Goal: Task Accomplishment & Management: Manage account settings

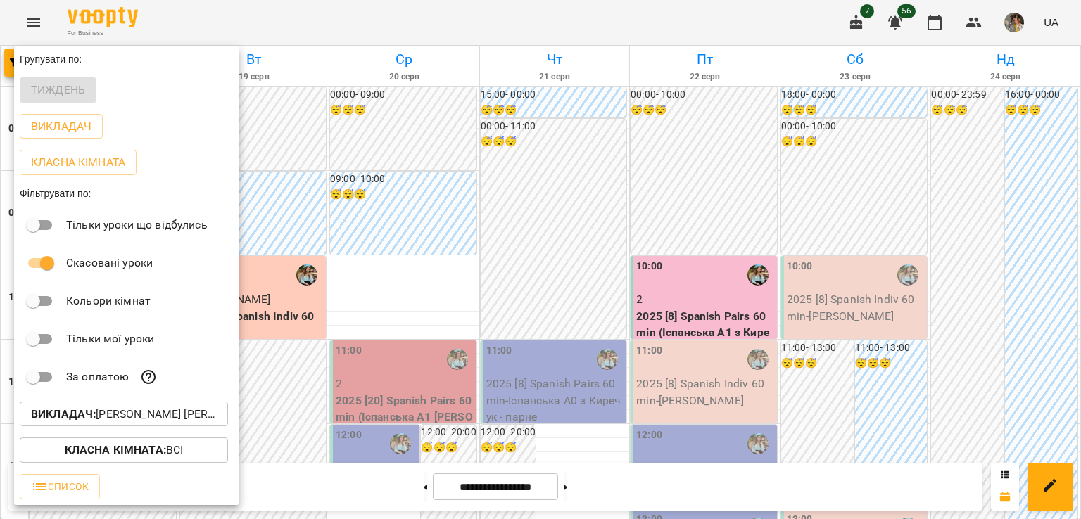
scroll to position [897, 0]
click at [129, 409] on p "Викладач : [PERSON_NAME] [PERSON_NAME] (і)" at bounding box center [124, 414] width 186 height 17
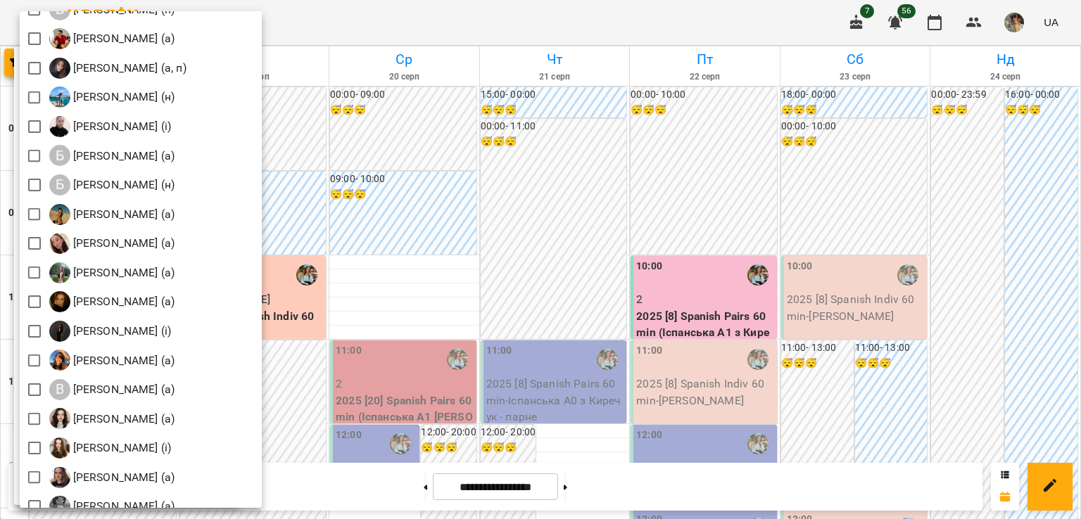
scroll to position [171, 0]
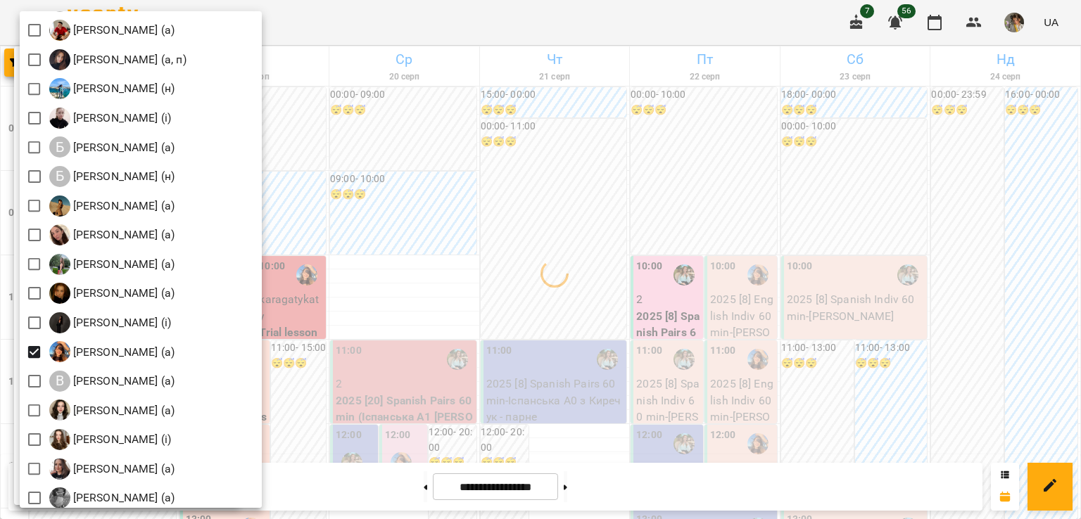
click at [518, 340] on div at bounding box center [540, 259] width 1081 height 519
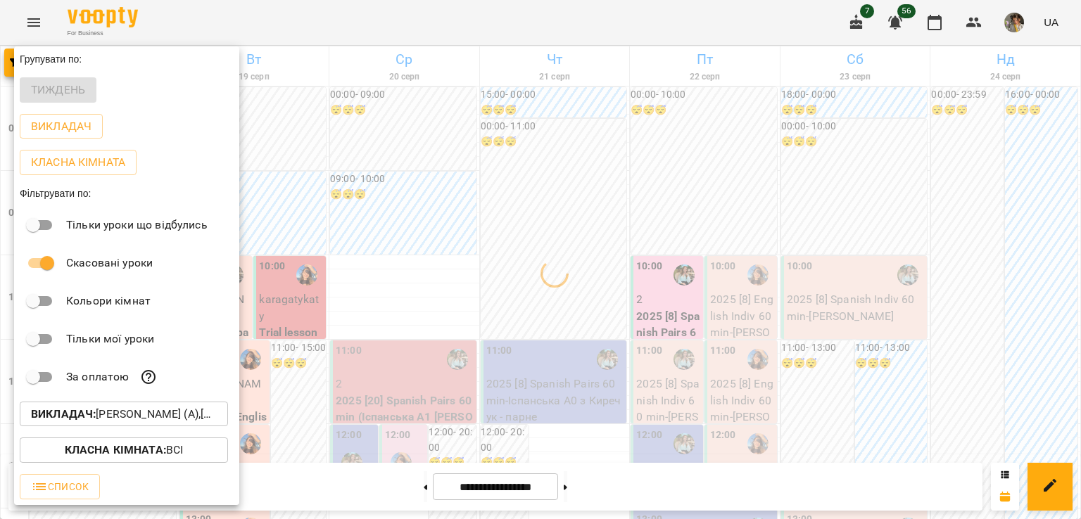
click at [518, 340] on div at bounding box center [540, 259] width 1081 height 519
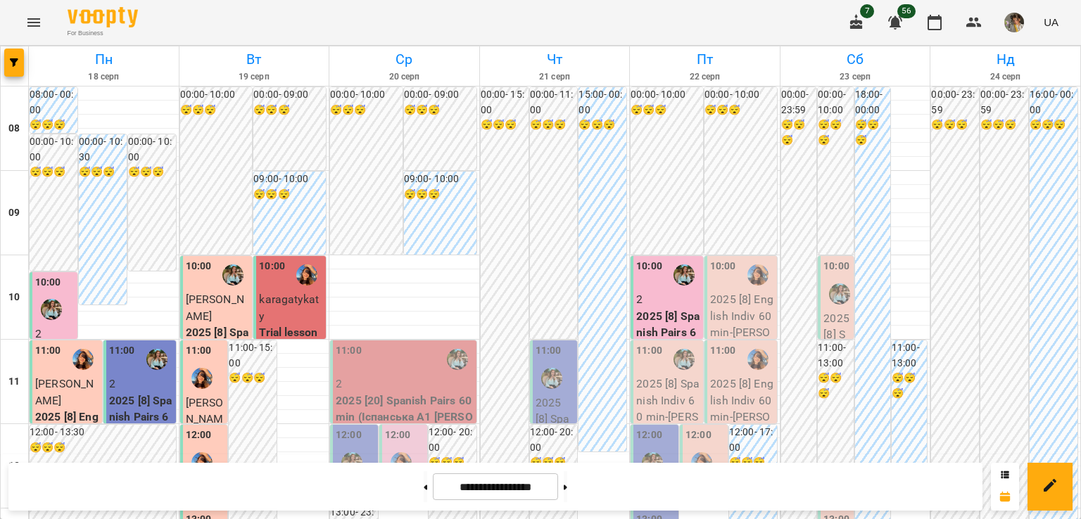
scroll to position [642, 0]
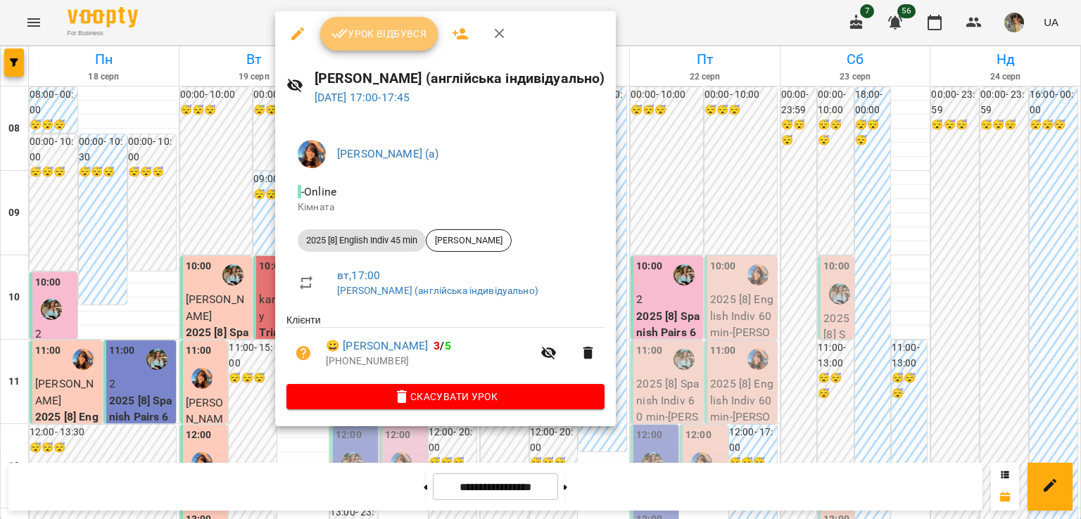
click at [374, 47] on button "Урок відбувся" at bounding box center [379, 34] width 118 height 34
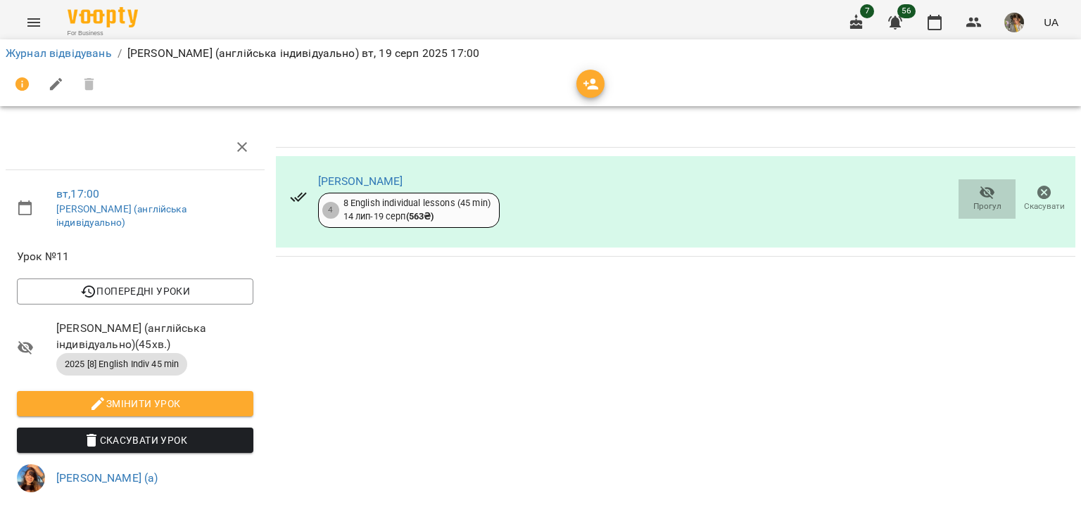
click at [981, 198] on icon "button" at bounding box center [987, 192] width 17 height 17
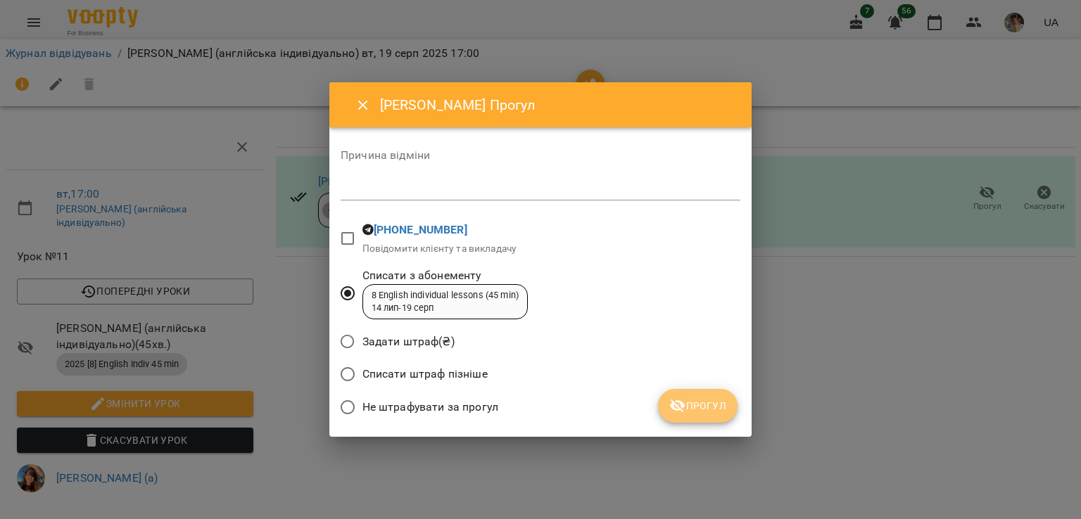
click at [677, 410] on icon "submit" at bounding box center [677, 406] width 15 height 13
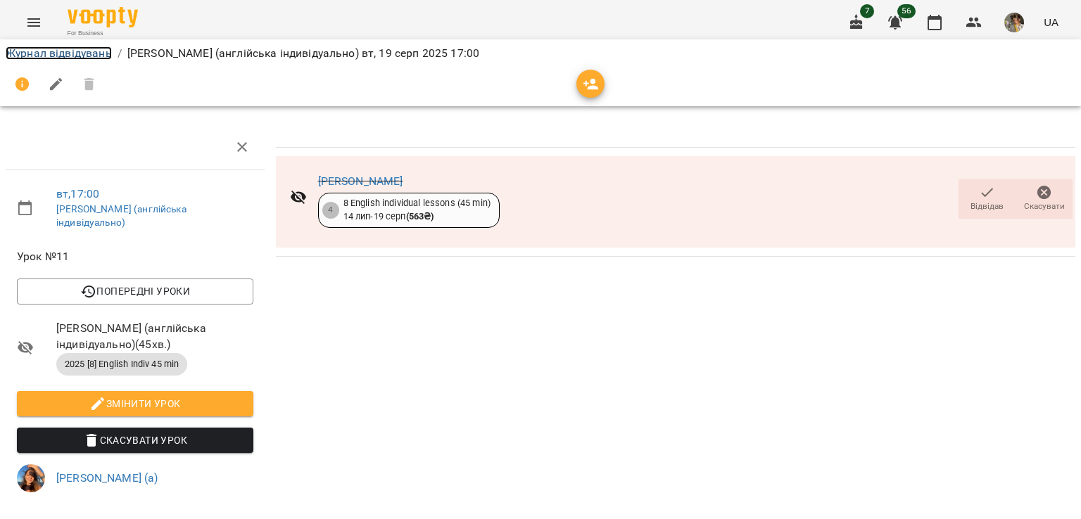
click at [49, 52] on link "Журнал відвідувань" at bounding box center [59, 52] width 106 height 13
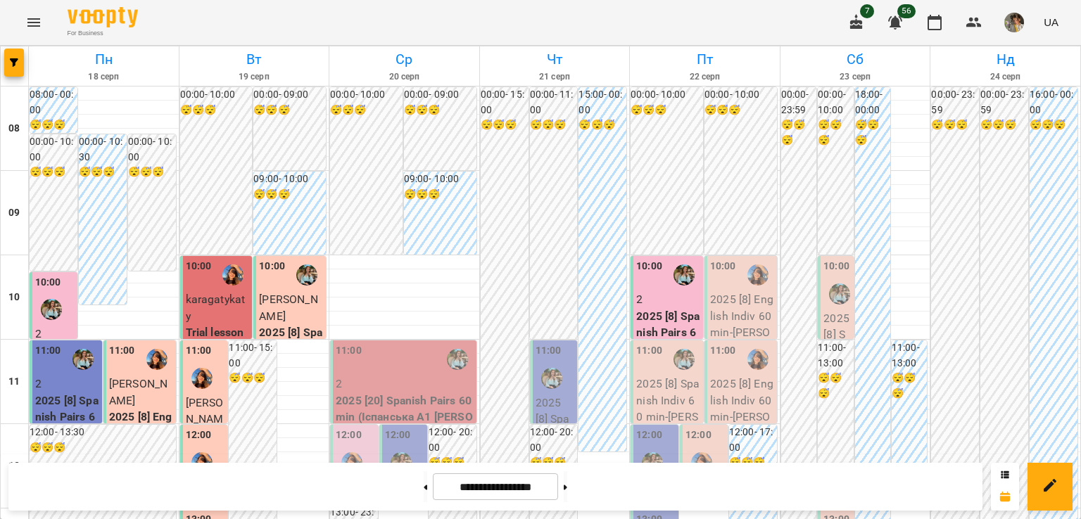
scroll to position [897, 0]
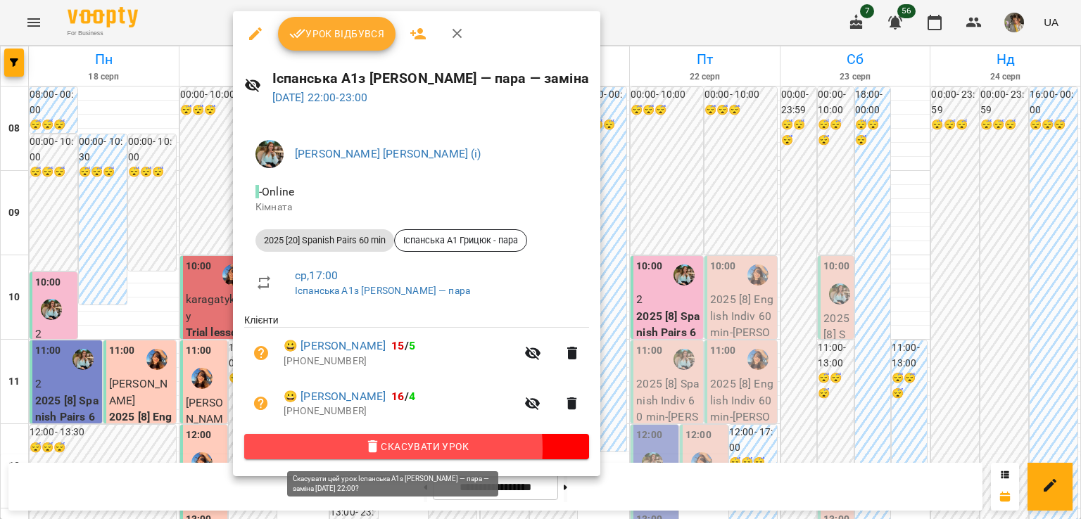
click at [367, 451] on span "Скасувати Урок" at bounding box center [416, 446] width 322 height 17
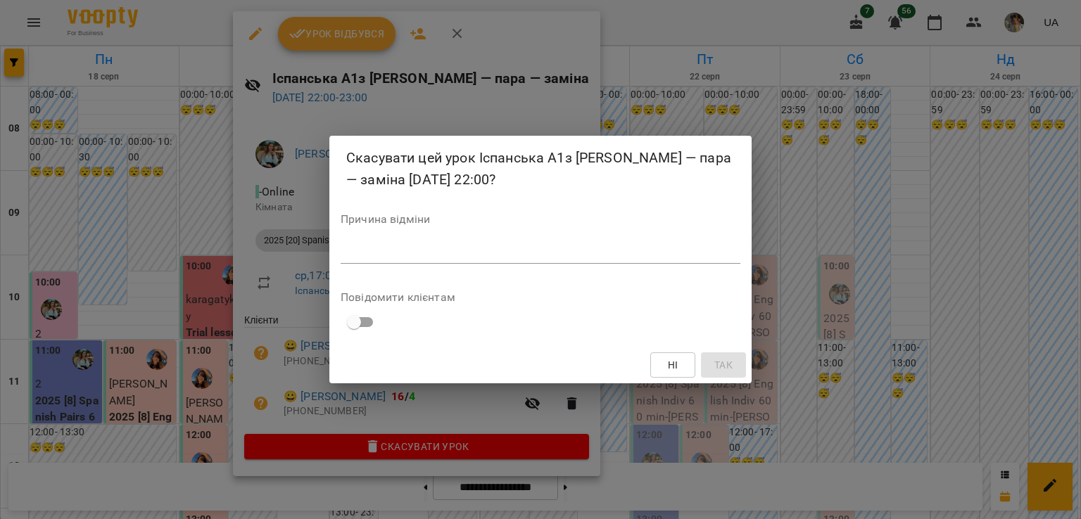
click at [459, 260] on div "*" at bounding box center [541, 252] width 400 height 23
type textarea "*"
click at [721, 358] on span "Так" at bounding box center [723, 365] width 18 height 17
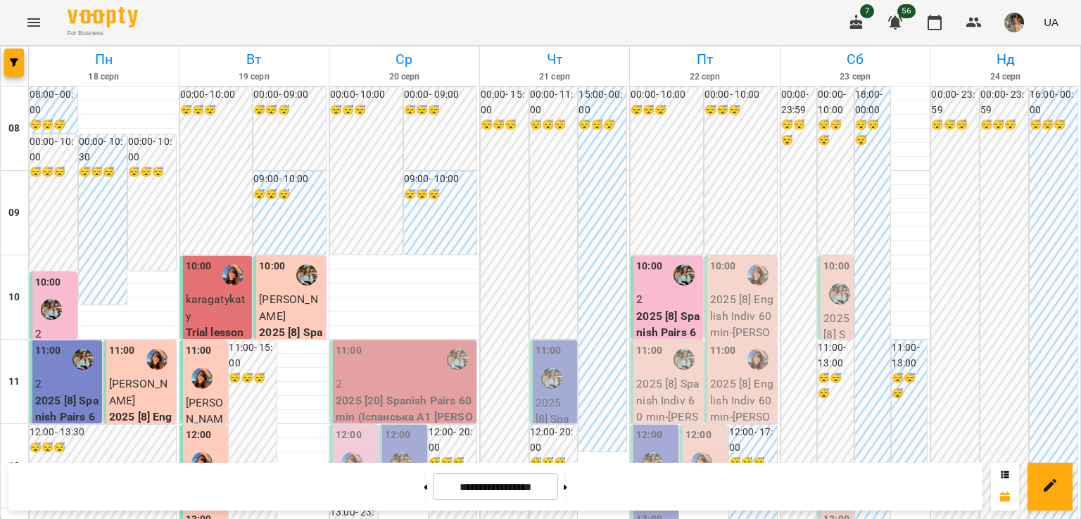
scroll to position [27, 0]
click at [417, 393] on p "2025 [20] Spanish Pairs 60 min (Іспанська А1 [PERSON_NAME] - пара)" at bounding box center [405, 418] width 138 height 50
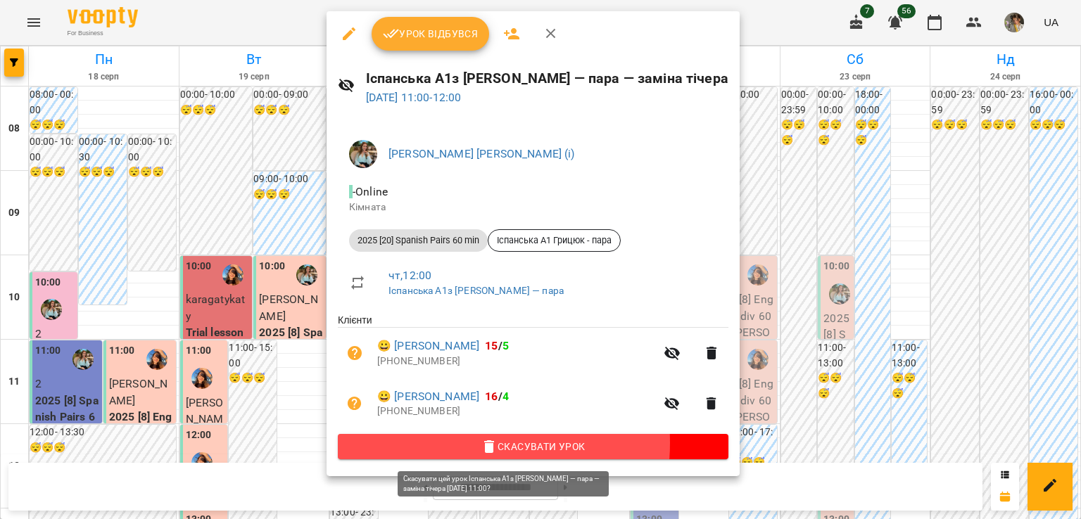
click at [484, 445] on icon "button" at bounding box center [489, 447] width 10 height 13
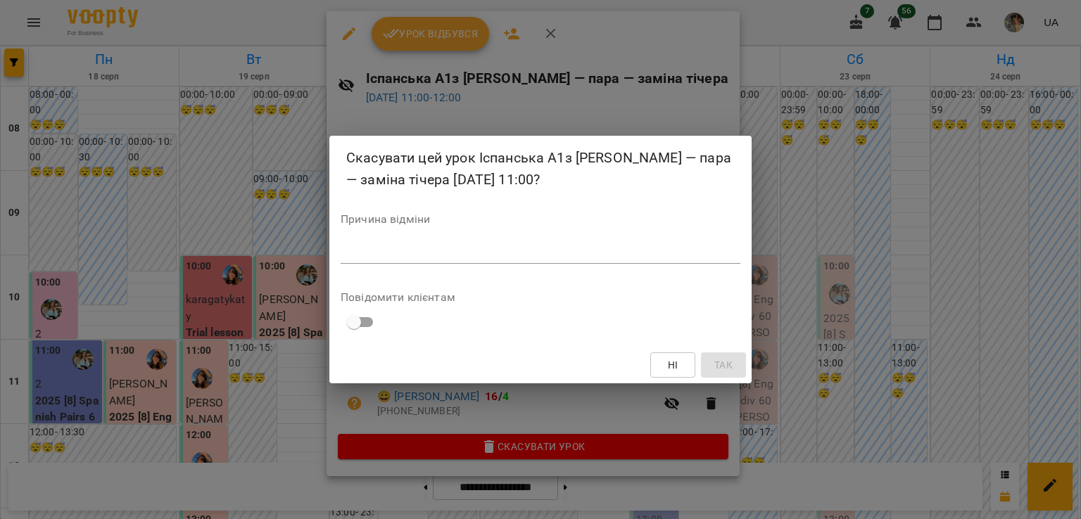
click at [510, 255] on textarea at bounding box center [541, 252] width 400 height 13
type textarea "*"
click at [726, 362] on span "Так" at bounding box center [723, 365] width 18 height 17
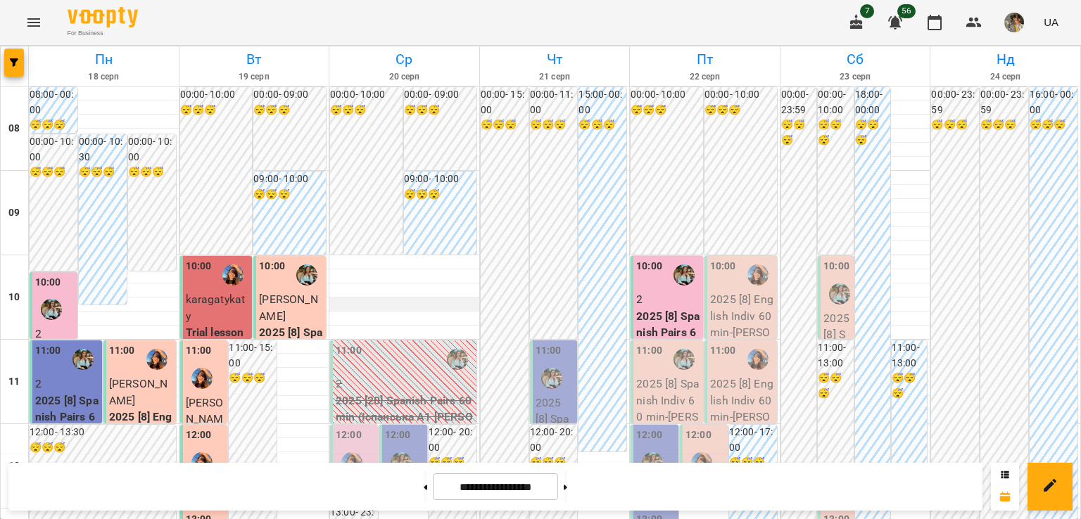
scroll to position [0, 0]
click at [11, 57] on button "button" at bounding box center [14, 63] width 20 height 28
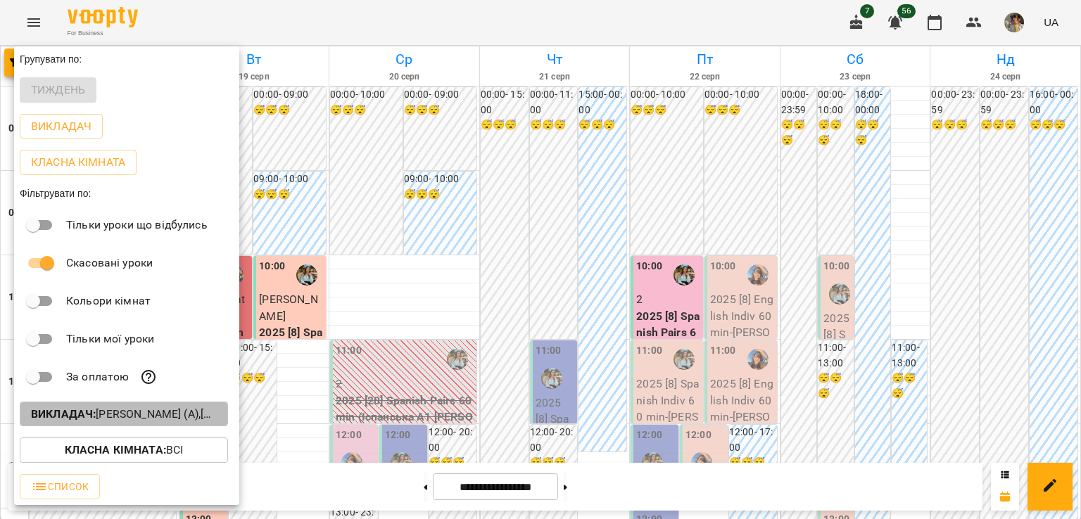
click at [87, 419] on b "Викладач :" at bounding box center [63, 413] width 65 height 13
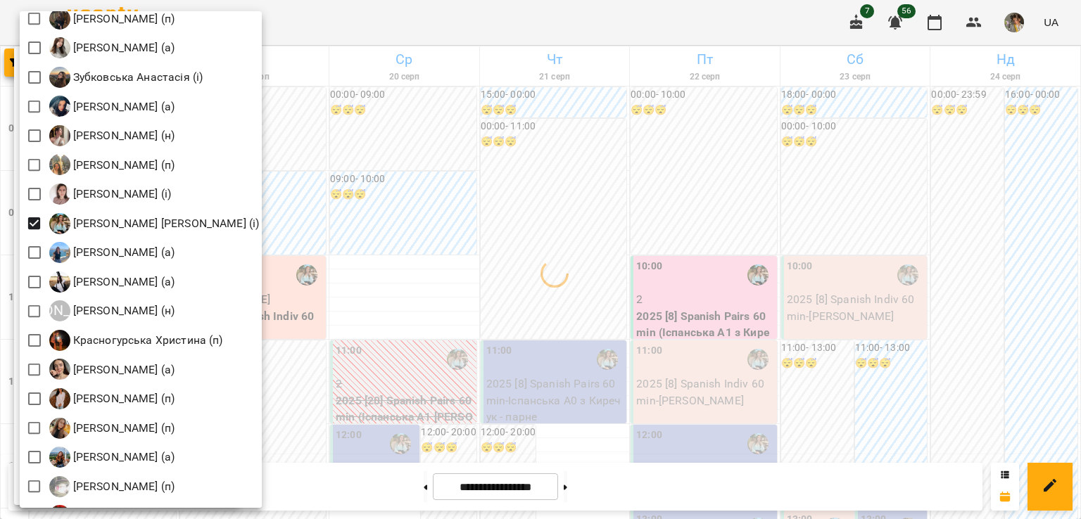
scroll to position [900, 0]
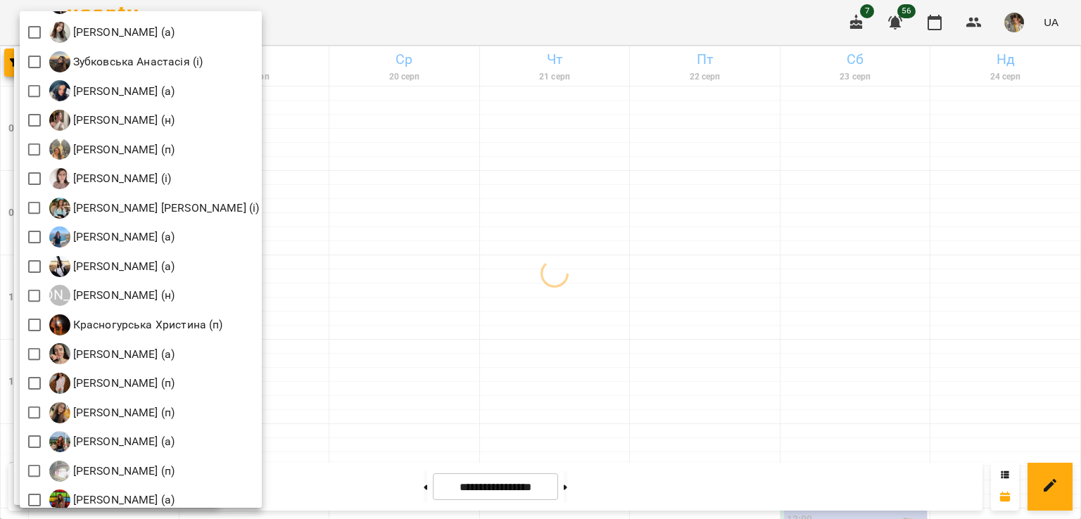
click at [576, 241] on div at bounding box center [540, 259] width 1081 height 519
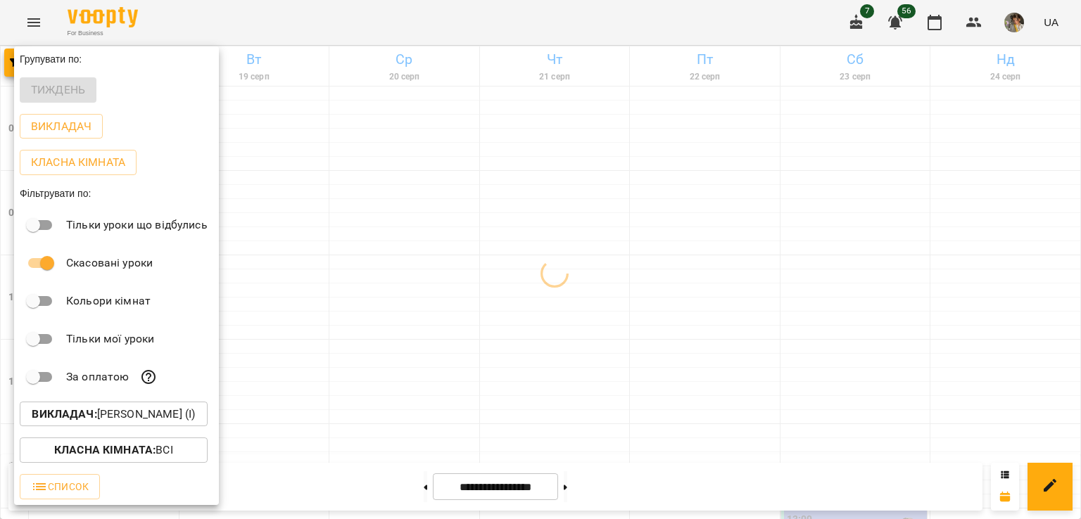
click at [576, 241] on div at bounding box center [540, 259] width 1081 height 519
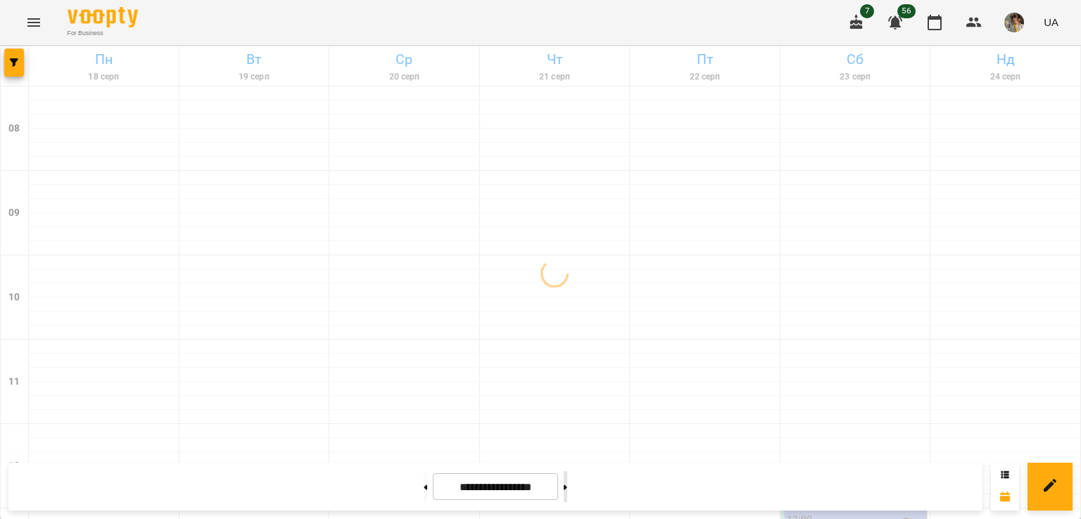
click at [567, 488] on icon at bounding box center [566, 488] width 4 height 6
type input "**********"
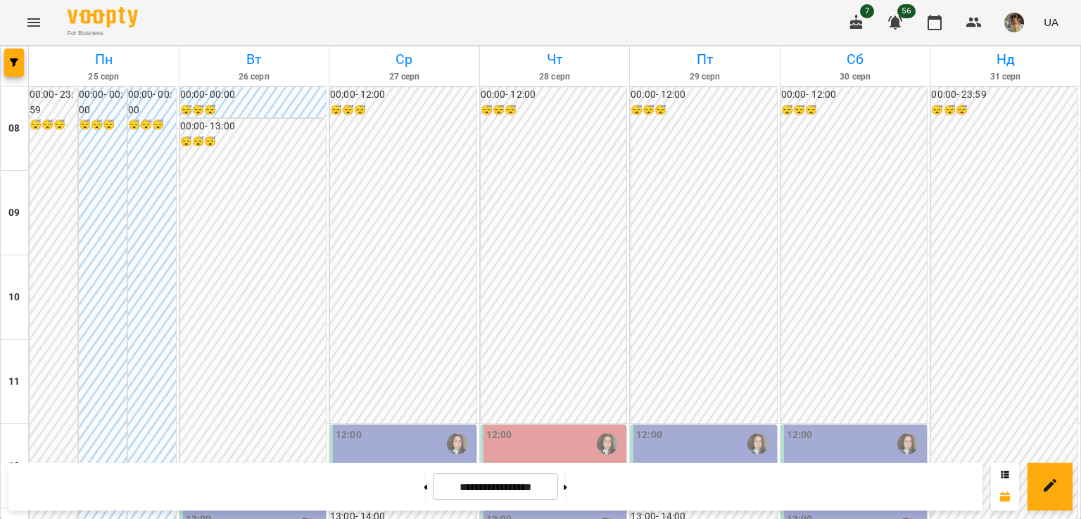
scroll to position [179, 0]
